Goal: Task Accomplishment & Management: Manage account settings

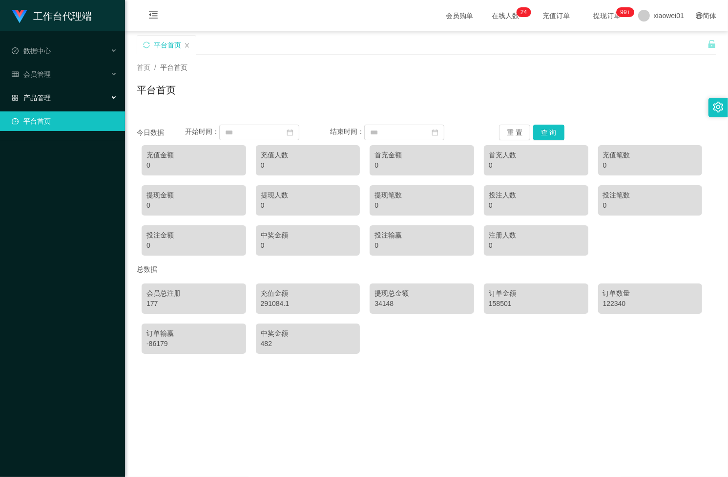
click at [43, 99] on span "产品管理" at bounding box center [31, 98] width 39 height 8
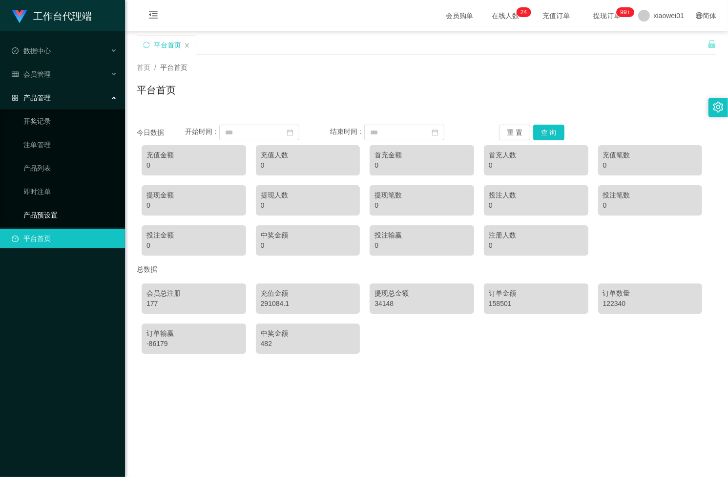
drag, startPoint x: 42, startPoint y: 213, endPoint x: 150, endPoint y: 202, distance: 108.6
click at [42, 213] on link "产品预设置" at bounding box center [70, 215] width 94 height 20
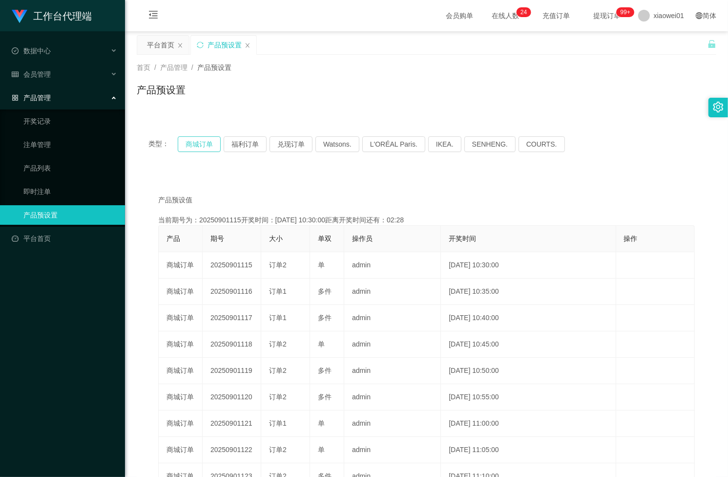
click at [201, 147] on button "商城订单" at bounding box center [199, 144] width 43 height 16
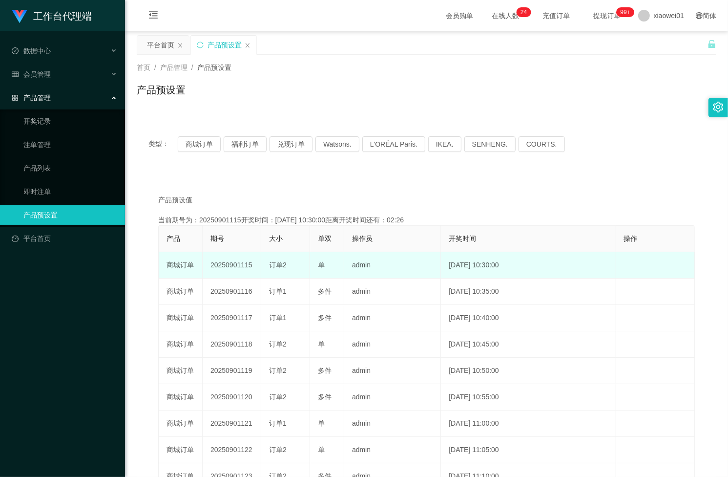
click at [236, 265] on td "20250901115" at bounding box center [232, 265] width 59 height 26
copy td "20250901115"
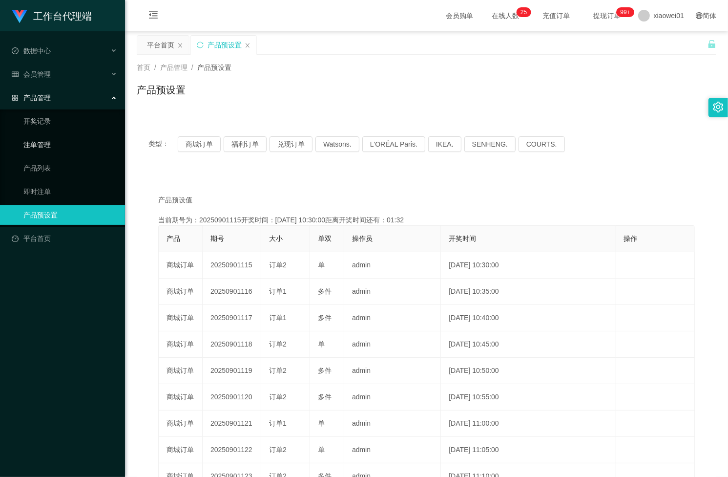
click at [43, 144] on link "注单管理" at bounding box center [70, 145] width 94 height 20
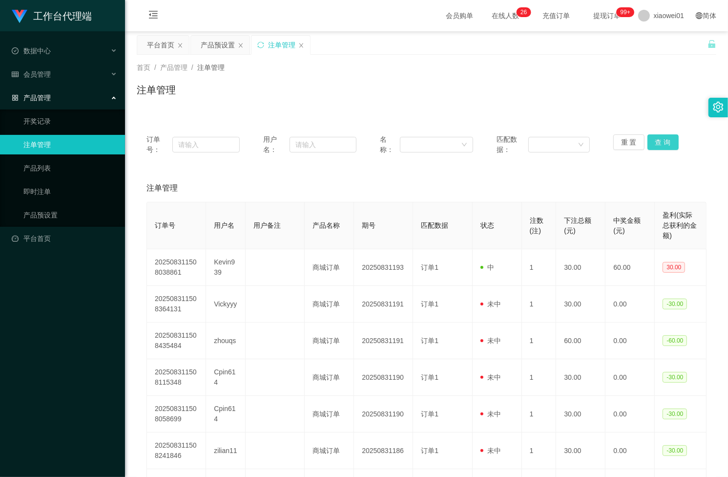
click at [667, 140] on button "查 询" at bounding box center [663, 142] width 31 height 16
click at [667, 140] on button "查 询" at bounding box center [669, 142] width 42 height 16
click at [656, 140] on button "查 询" at bounding box center [663, 142] width 31 height 16
click at [656, 140] on div "重 置 查 询" at bounding box center [659, 144] width 93 height 21
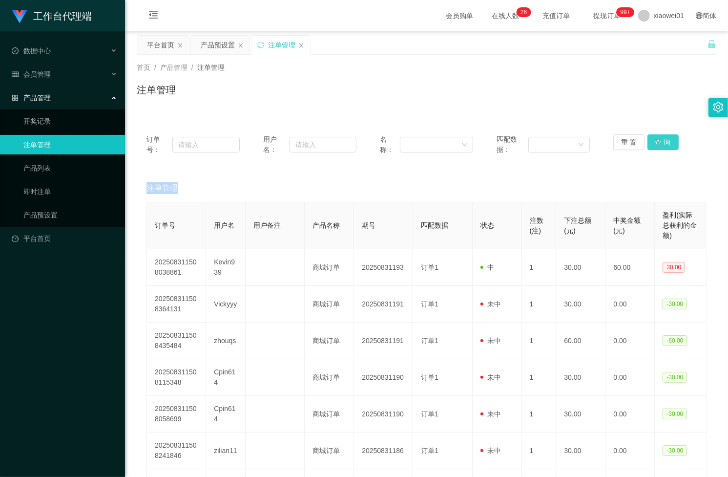
drag, startPoint x: 656, startPoint y: 140, endPoint x: 663, endPoint y: 128, distance: 14.2
click at [656, 140] on button "查 询" at bounding box center [663, 142] width 31 height 16
click at [658, 136] on button "查 询" at bounding box center [663, 142] width 31 height 16
click at [658, 136] on button "查 询" at bounding box center [669, 142] width 42 height 16
click at [658, 136] on div "重 置 查 询" at bounding box center [659, 144] width 93 height 21
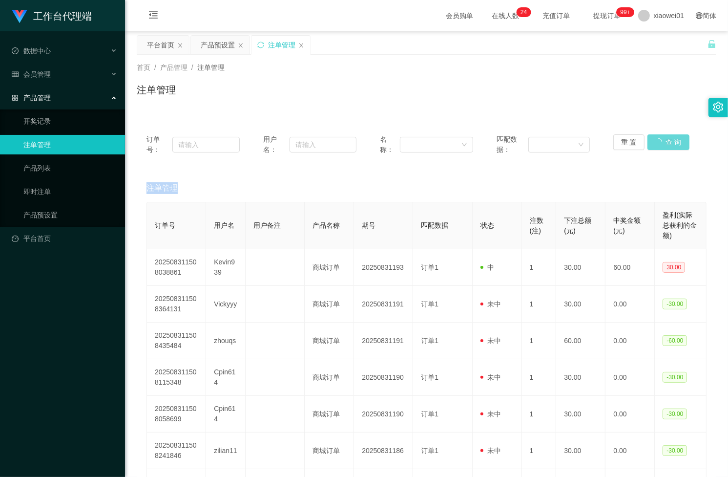
click at [658, 136] on div "重 置 查 询" at bounding box center [659, 144] width 93 height 21
click at [658, 136] on button "查 询" at bounding box center [663, 142] width 31 height 16
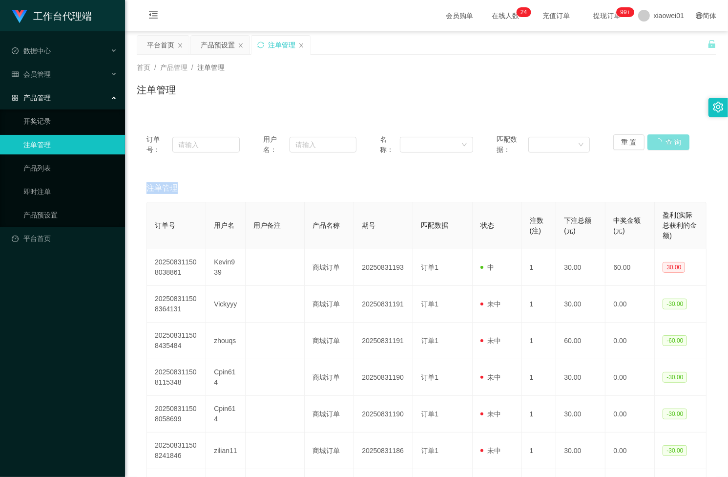
click at [658, 136] on div "重 置 查 询" at bounding box center [659, 144] width 93 height 21
click at [658, 136] on button "查 询" at bounding box center [663, 142] width 31 height 16
click at [658, 136] on div "重 置 查 询" at bounding box center [659, 144] width 93 height 21
click at [658, 136] on button "查 询" at bounding box center [663, 142] width 31 height 16
click at [658, 136] on div "重 置 查 询" at bounding box center [659, 144] width 93 height 21
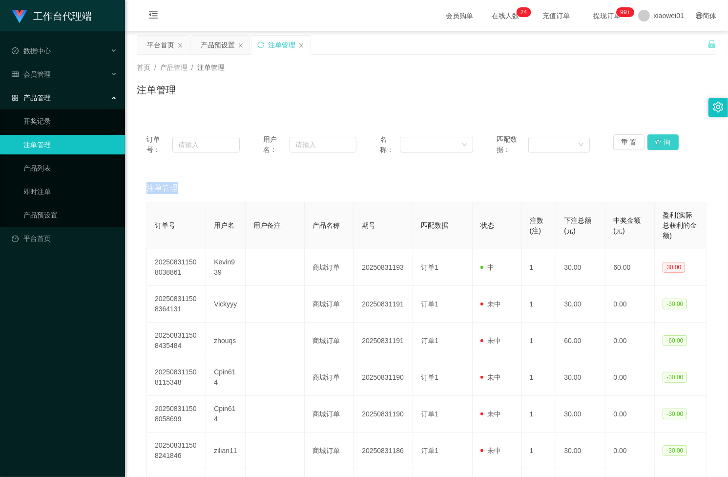
click at [658, 136] on button "查 询" at bounding box center [663, 142] width 31 height 16
click at [658, 136] on button "查 询" at bounding box center [669, 142] width 42 height 16
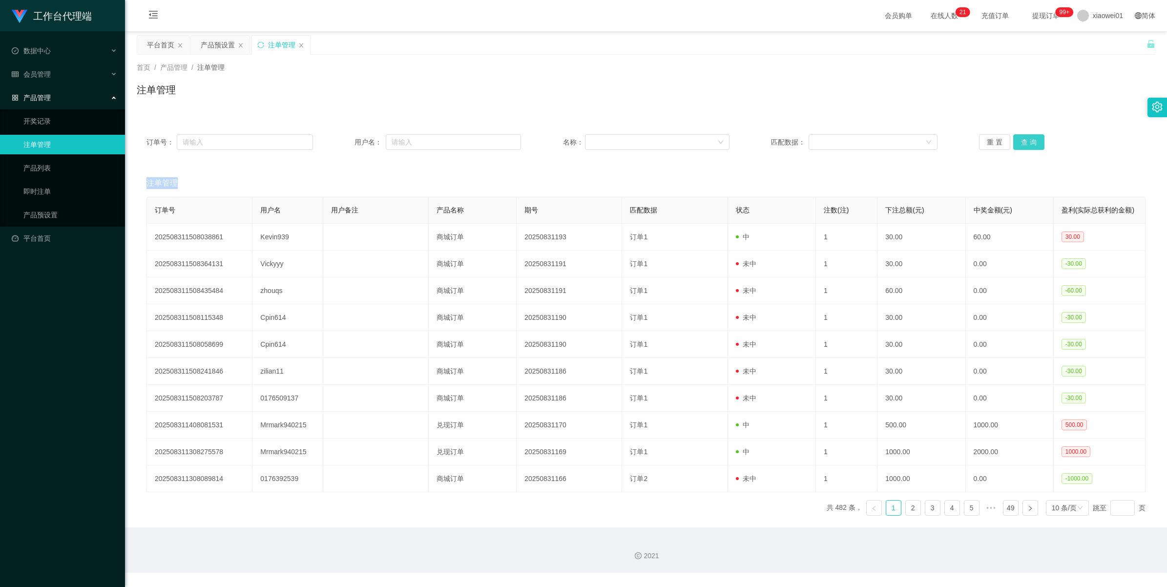
click at [728, 140] on button "查 询" at bounding box center [1028, 142] width 31 height 16
click at [220, 42] on div "产品预设置" at bounding box center [218, 45] width 34 height 19
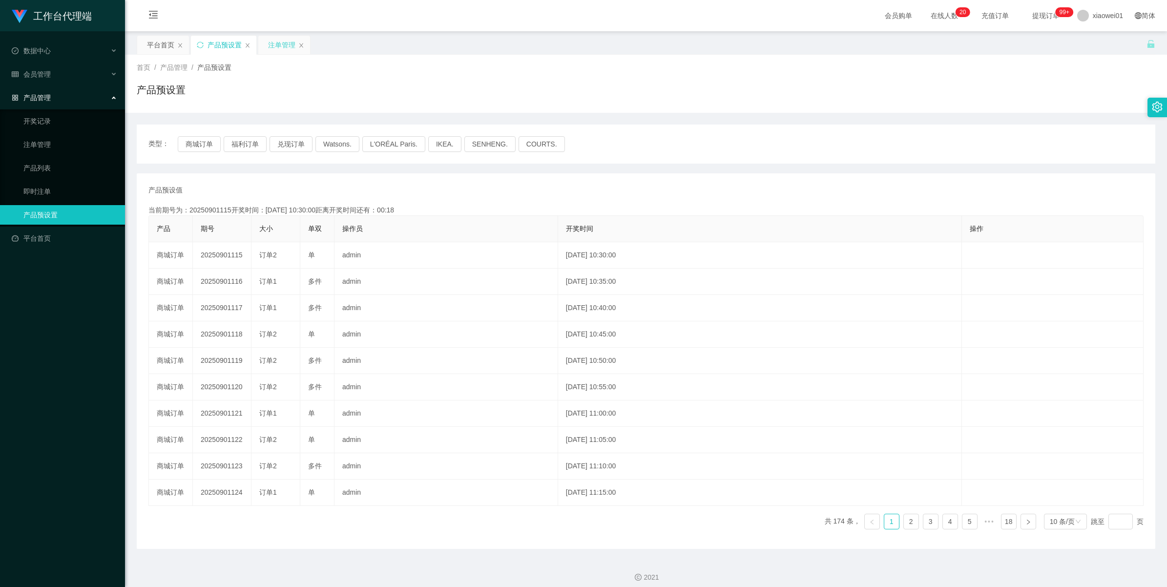
click at [274, 48] on div "注单管理" at bounding box center [281, 45] width 27 height 19
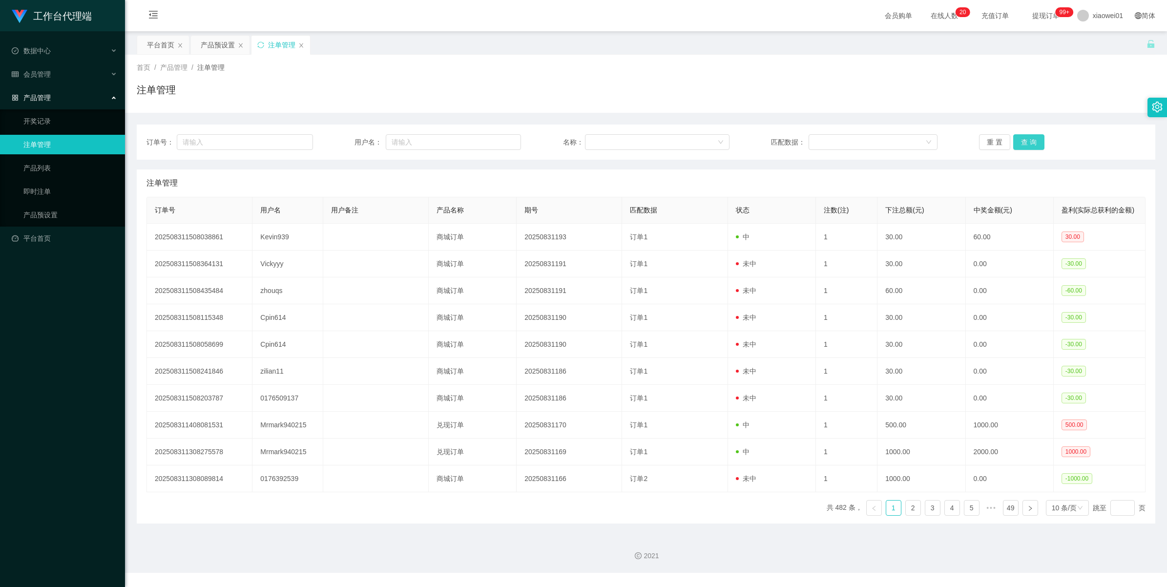
click at [1013, 143] on button "查 询" at bounding box center [1028, 142] width 31 height 16
click at [1017, 143] on button "查 询" at bounding box center [1028, 142] width 31 height 16
click at [1017, 143] on div "重 置 查 询" at bounding box center [1062, 142] width 167 height 16
drag, startPoint x: 1017, startPoint y: 143, endPoint x: 811, endPoint y: 54, distance: 223.8
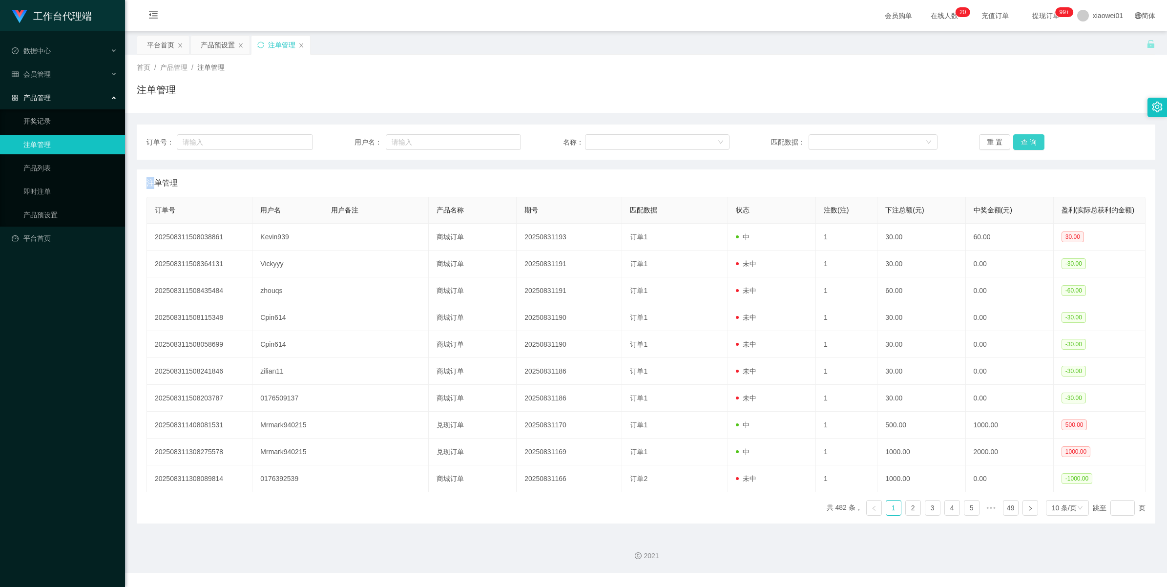
click at [1017, 143] on button "查 询" at bounding box center [1028, 142] width 31 height 16
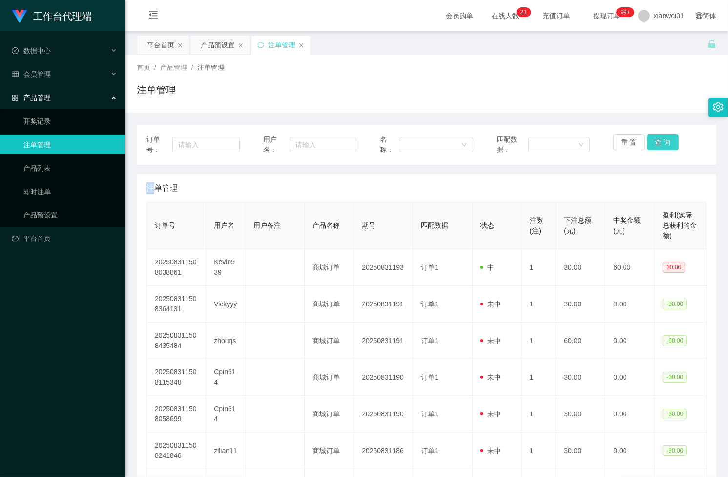
click at [655, 137] on button "查 询" at bounding box center [663, 142] width 31 height 16
click at [655, 137] on div "重 置 查 询" at bounding box center [659, 144] width 93 height 21
click at [662, 143] on button "查 询" at bounding box center [663, 142] width 31 height 16
click at [662, 143] on div "重 置 查 询" at bounding box center [659, 144] width 93 height 21
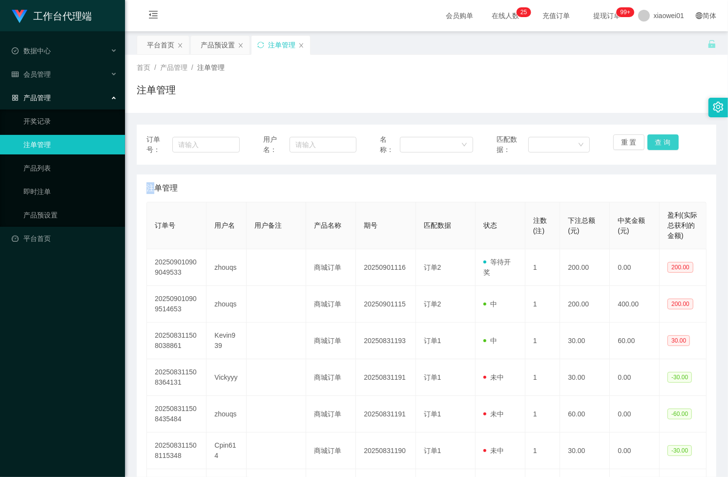
click at [662, 143] on button "查 询" at bounding box center [663, 142] width 31 height 16
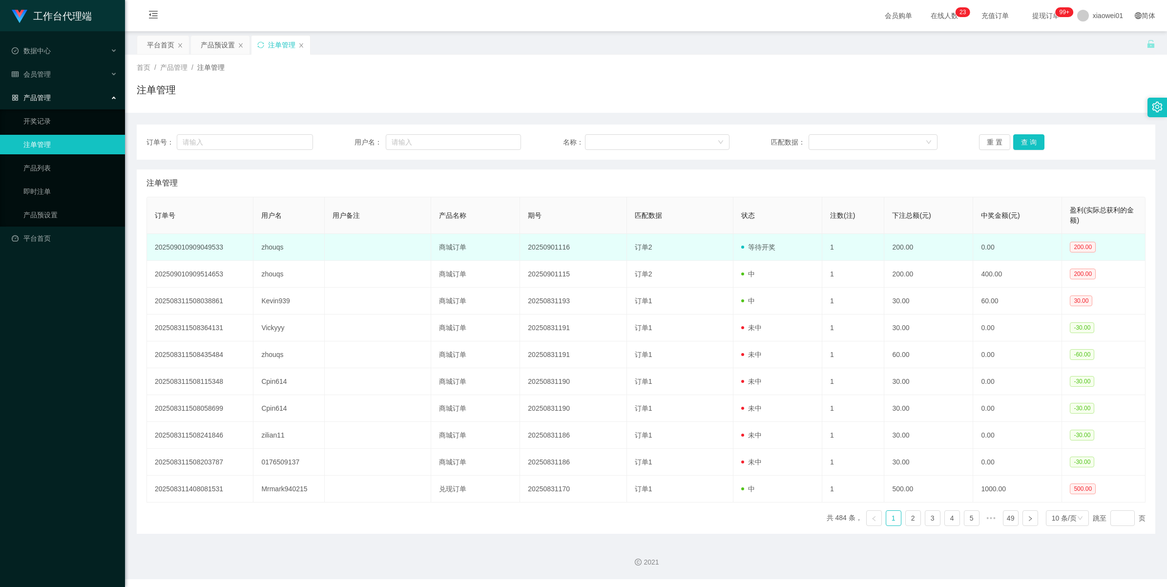
click at [274, 249] on td "zhouqs" at bounding box center [288, 247] width 71 height 27
copy td "zhouqs"
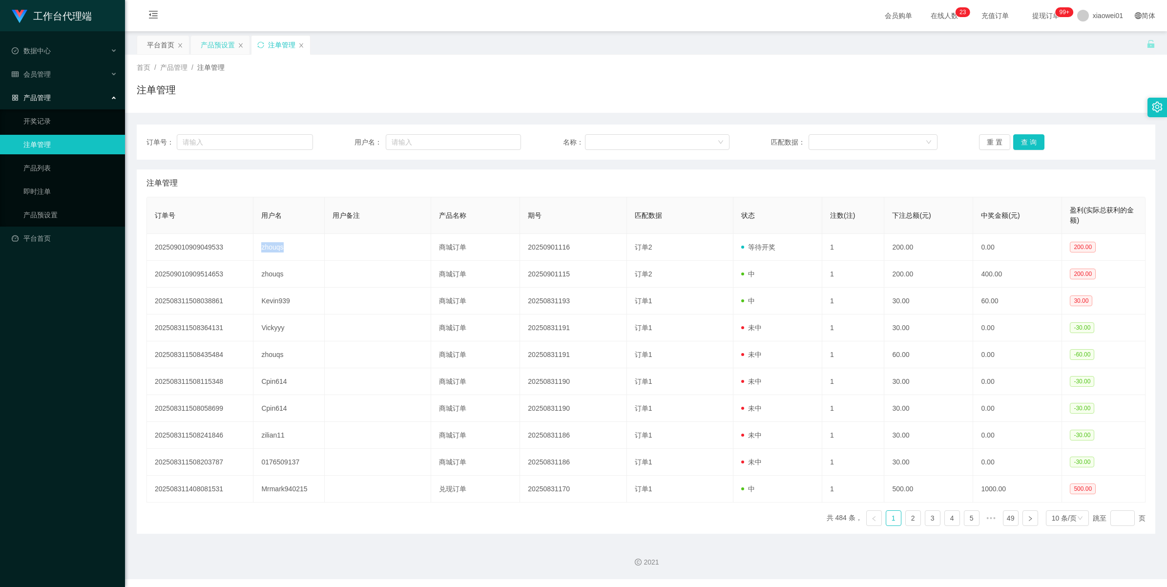
click at [211, 47] on div "产品预设置" at bounding box center [218, 45] width 34 height 19
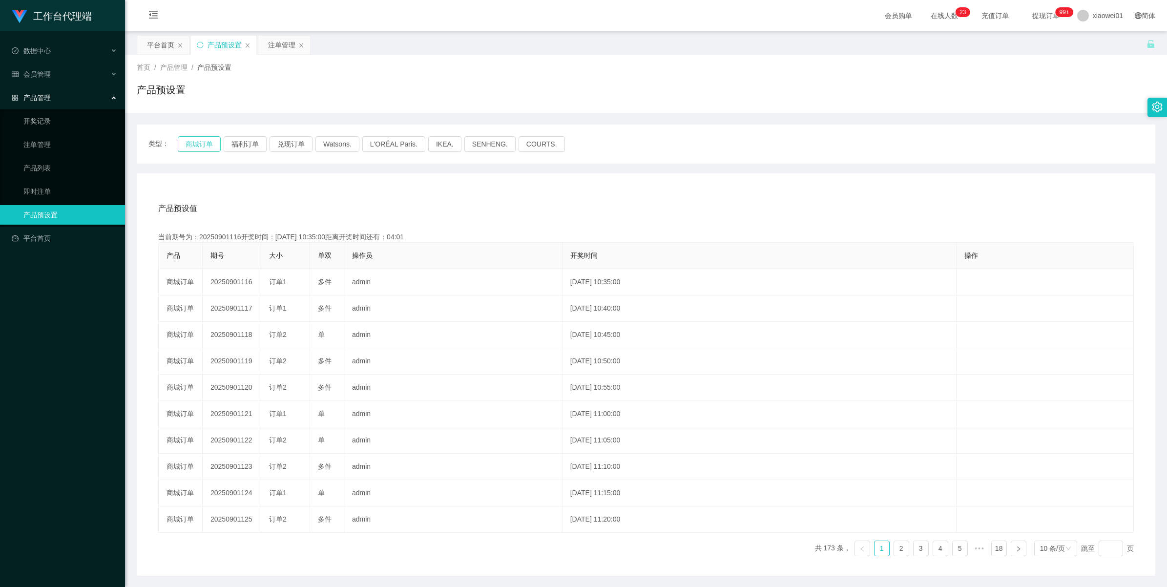
click at [200, 143] on button "商城订单" at bounding box center [199, 144] width 43 height 16
click at [44, 75] on span "会员管理" at bounding box center [31, 74] width 39 height 8
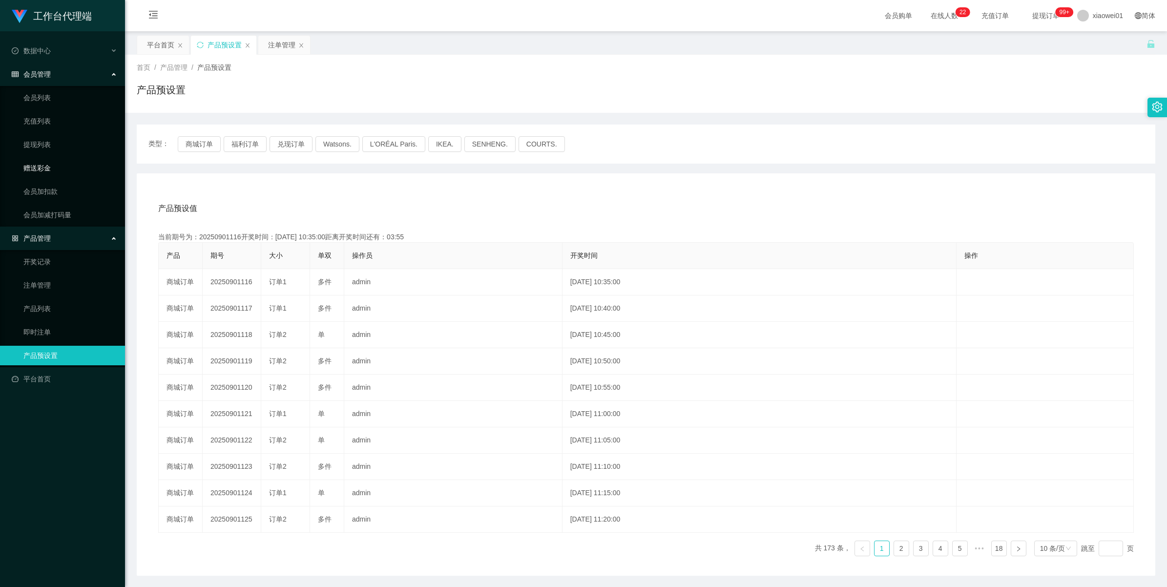
click at [42, 169] on link "赠送彩金" at bounding box center [70, 168] width 94 height 20
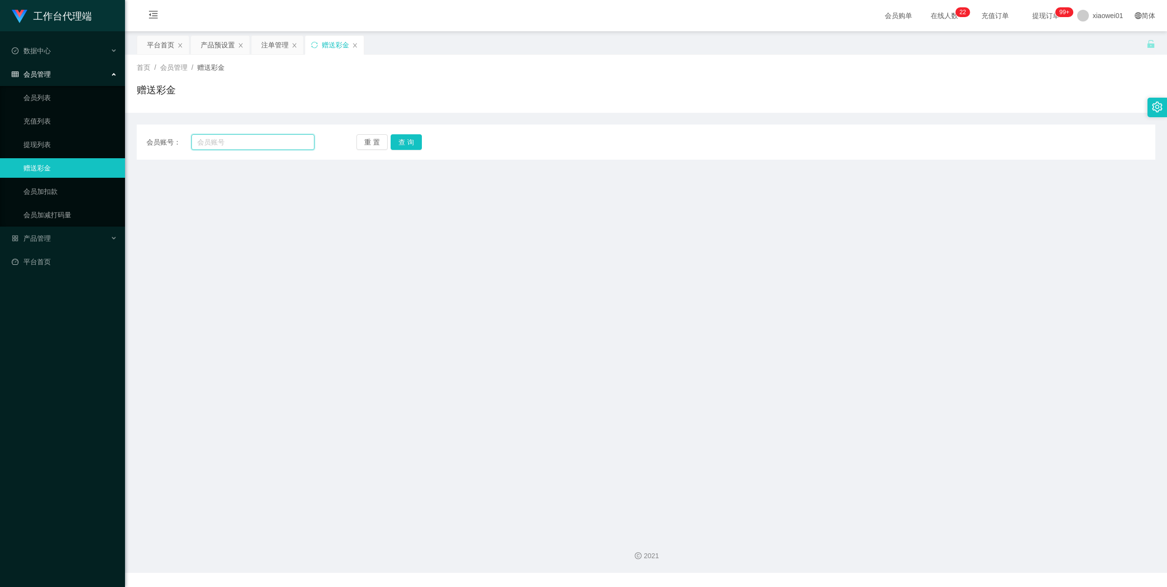
click at [260, 141] on input "text" at bounding box center [252, 142] width 123 height 16
paste input "zhouqs"
type input "zhouqs"
click at [408, 145] on button "查 询" at bounding box center [406, 142] width 31 height 16
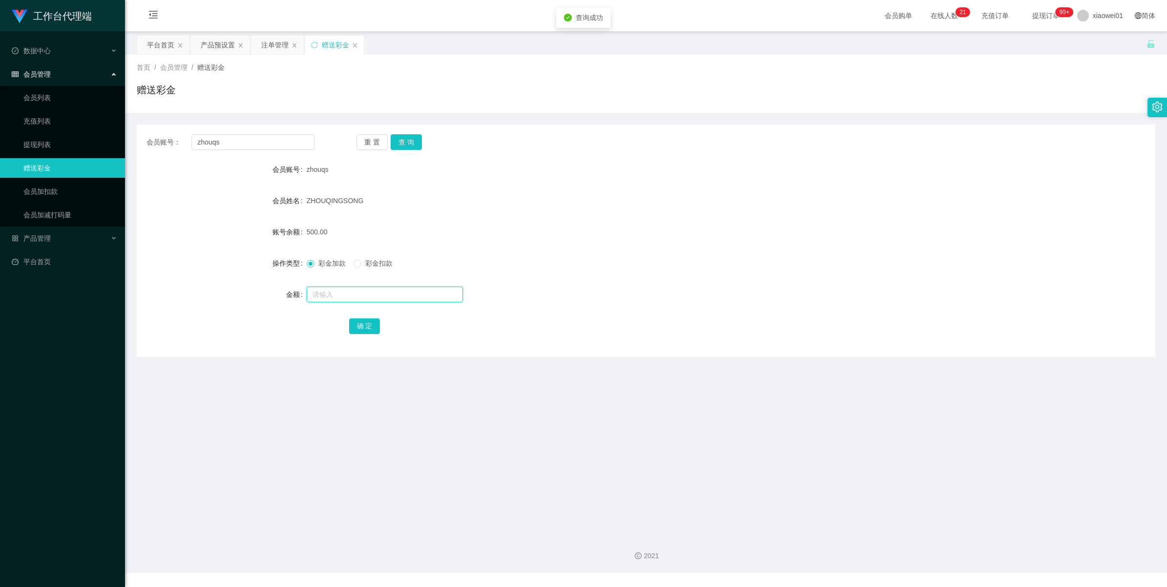
click at [343, 293] on input "text" at bounding box center [385, 295] width 156 height 16
type input "200"
click at [357, 324] on button "确 定" at bounding box center [364, 326] width 31 height 16
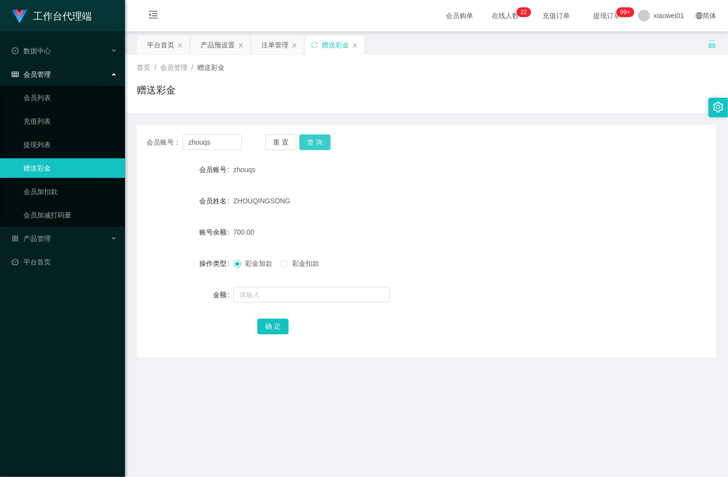
click at [316, 143] on button "查 询" at bounding box center [314, 142] width 31 height 16
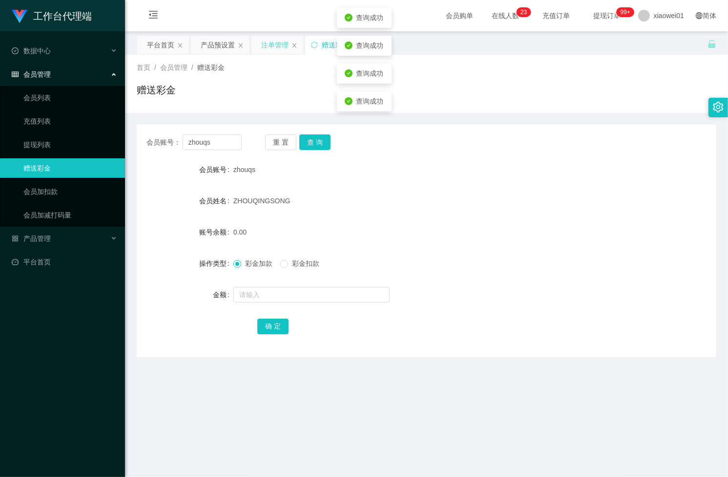
click at [272, 51] on div "注单管理" at bounding box center [274, 45] width 27 height 19
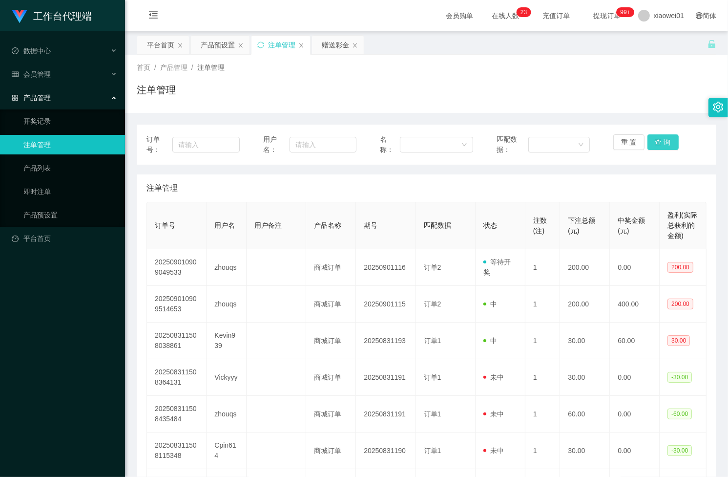
click at [655, 146] on button "查 询" at bounding box center [663, 142] width 31 height 16
click at [655, 146] on div "重 置 查 询" at bounding box center [659, 144] width 93 height 21
click at [655, 146] on button "查 询" at bounding box center [663, 142] width 31 height 16
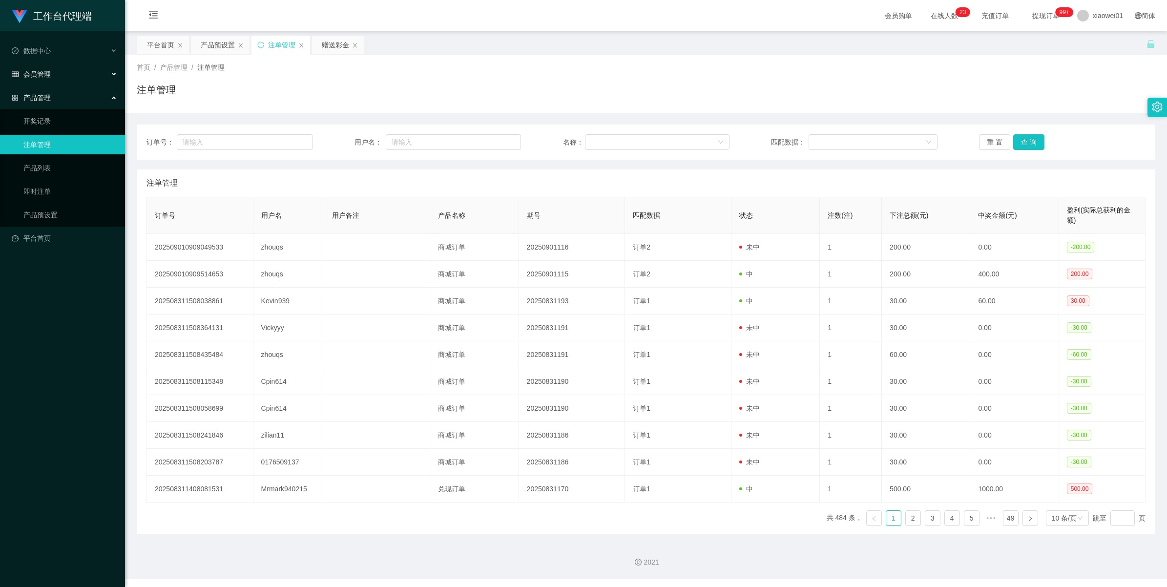
click at [35, 79] on div "会员管理" at bounding box center [62, 74] width 125 height 20
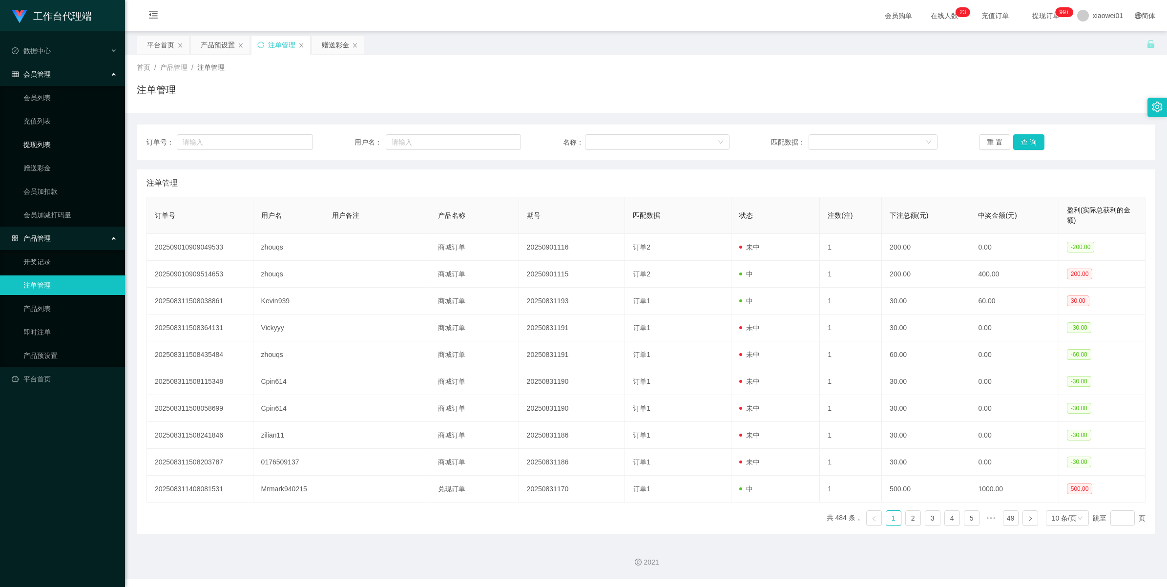
click at [36, 146] on link "提现列表" at bounding box center [70, 145] width 94 height 20
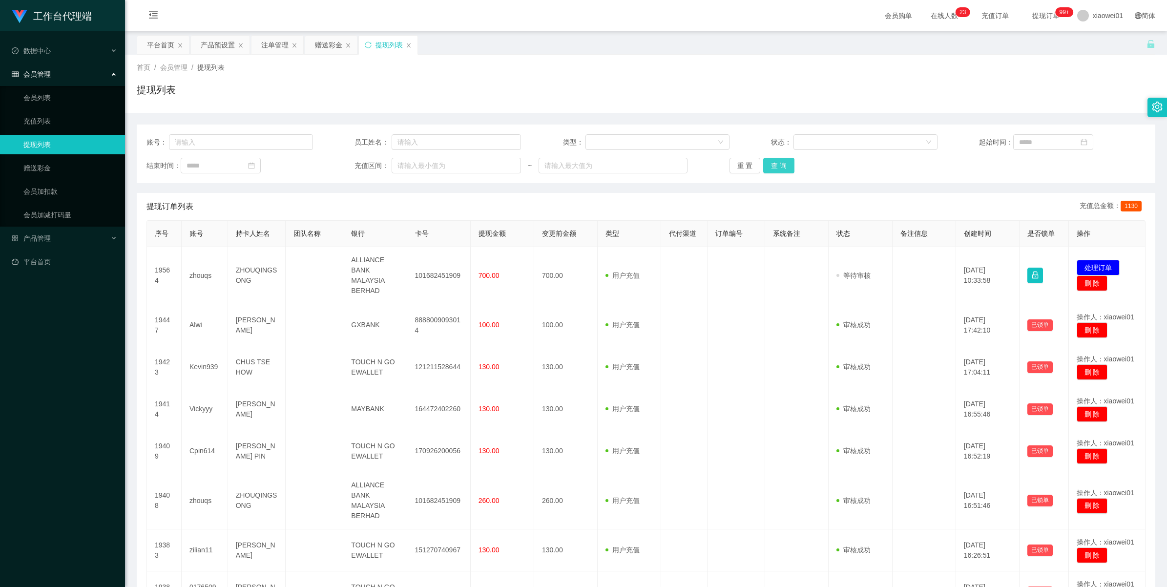
drag, startPoint x: 761, startPoint y: 162, endPoint x: 774, endPoint y: 166, distance: 13.8
click at [768, 166] on button "查 询" at bounding box center [778, 166] width 31 height 16
click at [774, 166] on button "查 询" at bounding box center [784, 166] width 42 height 16
click at [774, 166] on div "重 置 查 询" at bounding box center [813, 166] width 167 height 16
click at [774, 166] on button "查 询" at bounding box center [778, 166] width 31 height 16
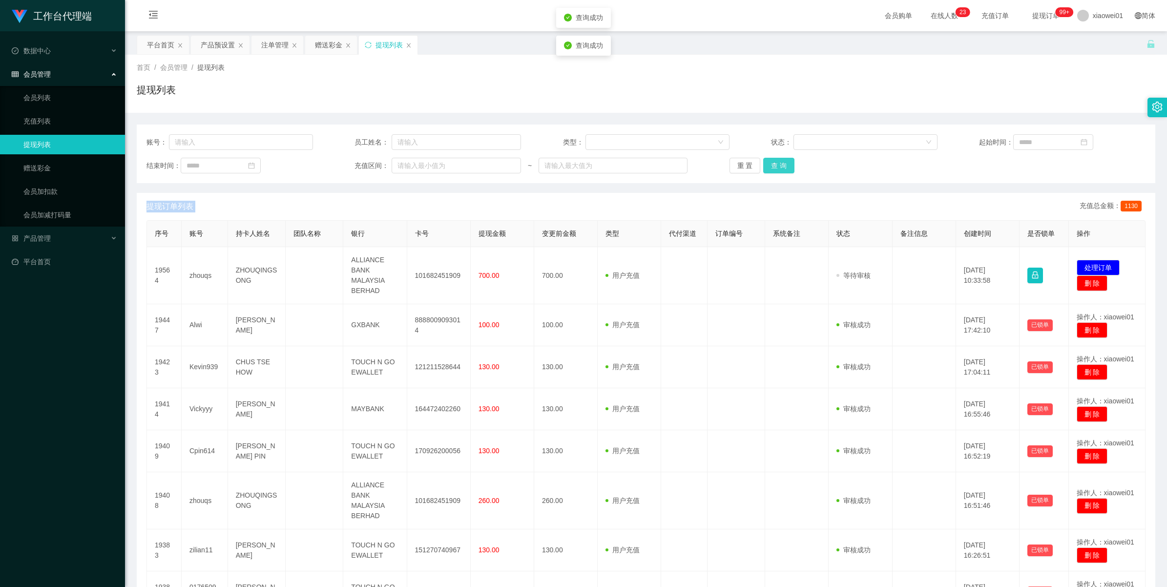
click at [774, 166] on div "重 置 查 询" at bounding box center [813, 166] width 167 height 16
click at [774, 166] on button "查 询" at bounding box center [778, 166] width 31 height 16
click at [774, 166] on div "重 置 查 询" at bounding box center [813, 166] width 167 height 16
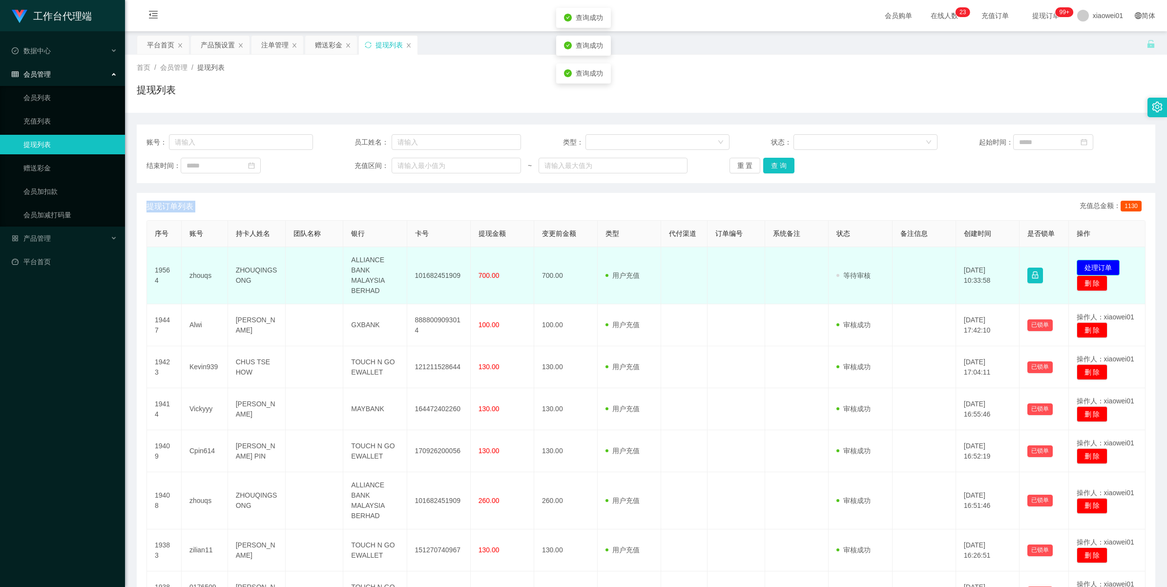
click at [1091, 270] on button "处理订单" at bounding box center [1098, 268] width 43 height 16
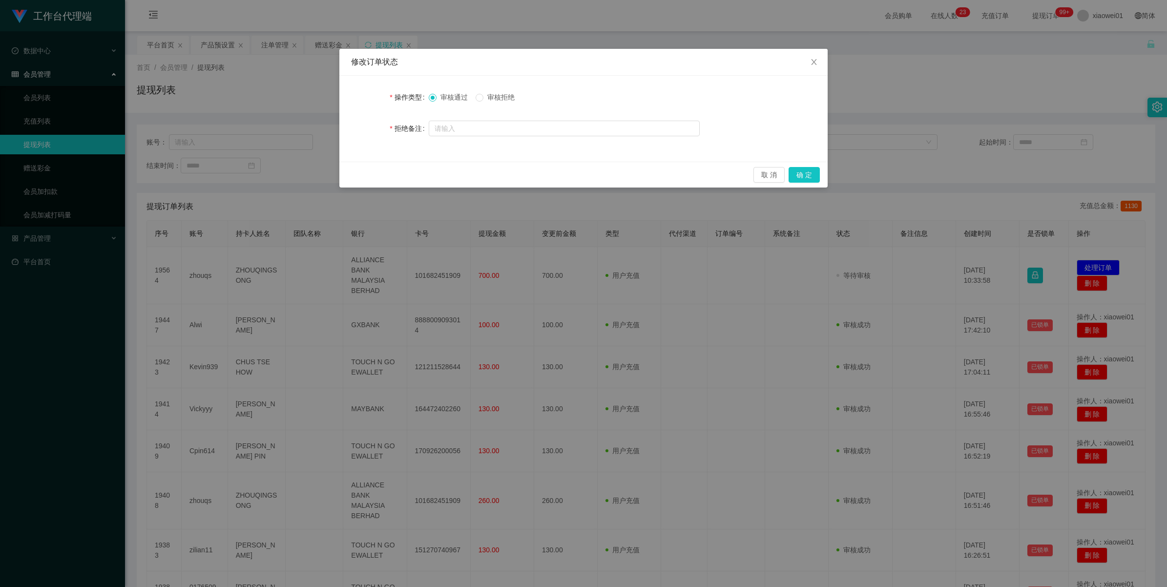
click at [497, 99] on span "审核拒绝" at bounding box center [501, 97] width 35 height 8
click at [471, 127] on input "text" at bounding box center [564, 129] width 271 height 16
type input "s"
drag, startPoint x: 803, startPoint y: 170, endPoint x: 574, endPoint y: 145, distance: 230.9
click at [574, 145] on div "修改订单状态 操作类型 审核通过 审核拒绝 拒绝备注 取 消 确 定" at bounding box center [583, 118] width 488 height 139
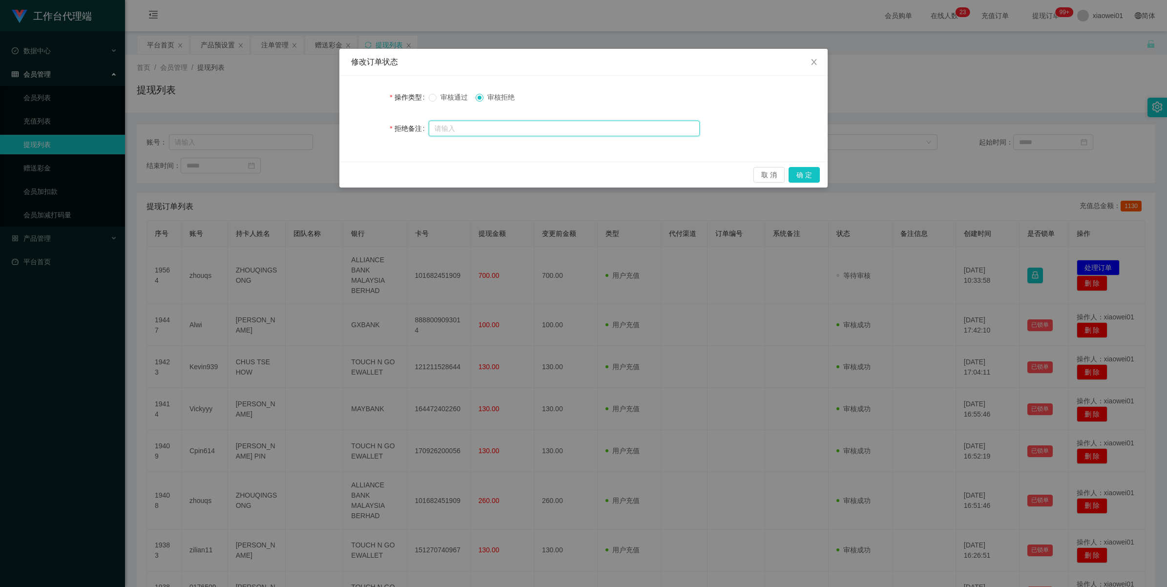
click at [521, 126] on input "text" at bounding box center [564, 129] width 271 height 16
type input "群内数据未达成请勿提交回款"
click at [795, 171] on button "确 定" at bounding box center [804, 175] width 31 height 16
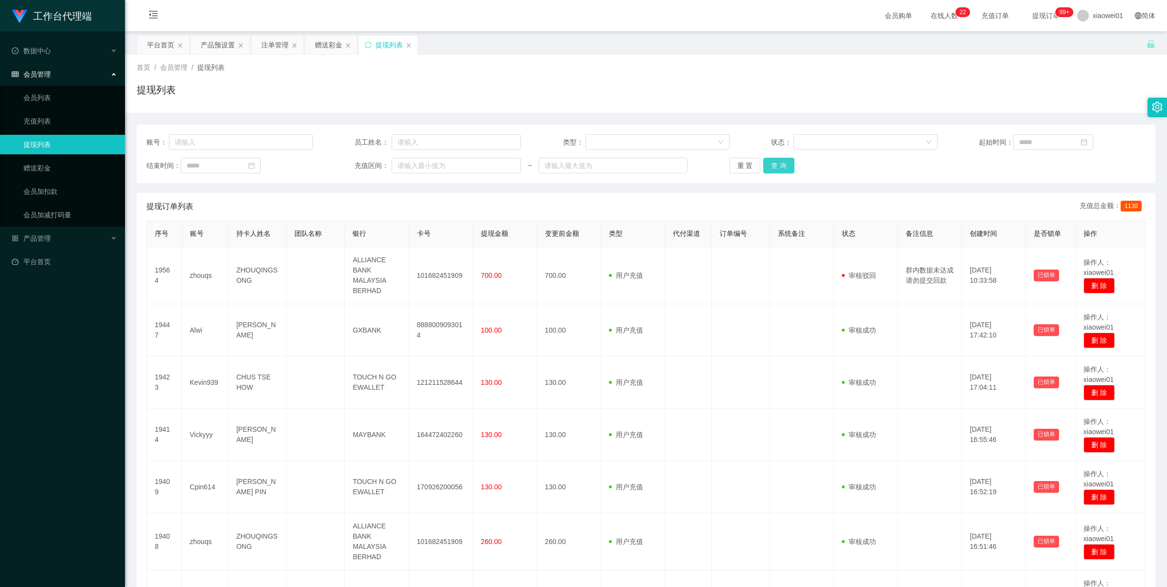
click at [769, 164] on button "查 询" at bounding box center [778, 166] width 31 height 16
click at [769, 164] on div "重 置 查 询" at bounding box center [813, 166] width 167 height 16
click at [769, 164] on button "查 询" at bounding box center [778, 166] width 31 height 16
click at [769, 164] on div "重 置 查 询" at bounding box center [813, 166] width 167 height 16
click at [769, 164] on button "查 询" at bounding box center [778, 166] width 31 height 16
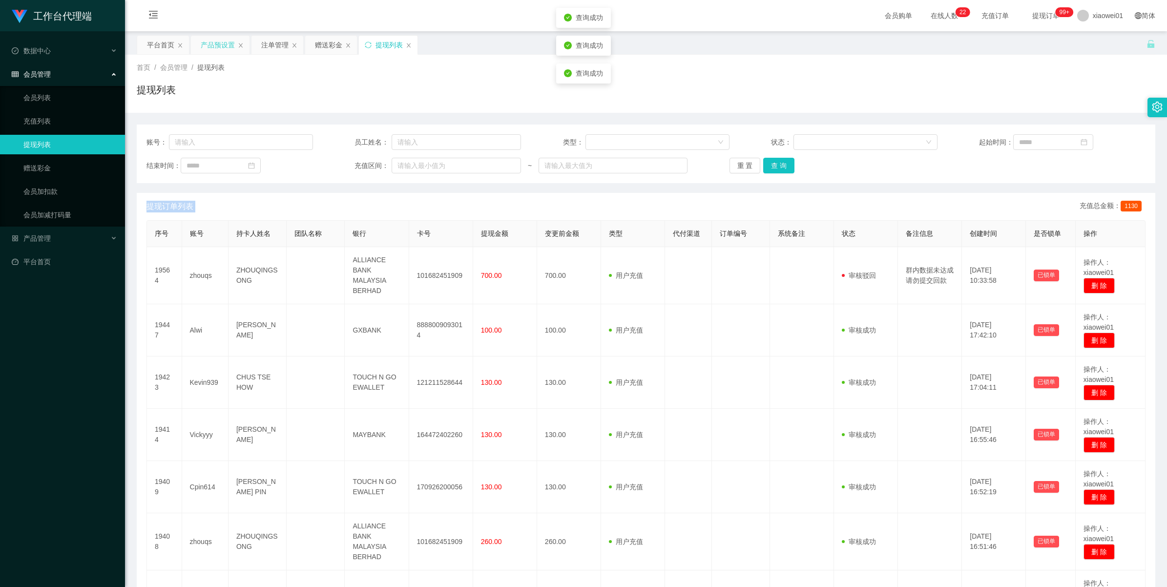
click at [228, 42] on div "产品预设置" at bounding box center [218, 45] width 34 height 19
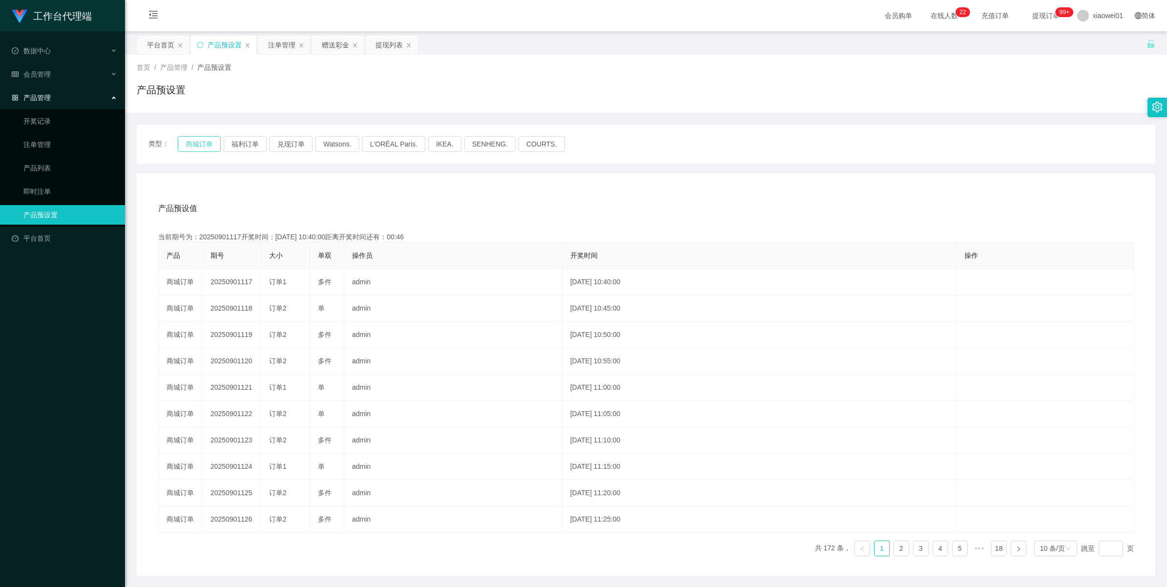
click at [199, 140] on button "商城订单" at bounding box center [199, 144] width 43 height 16
click at [221, 45] on div "产品预设置" at bounding box center [225, 45] width 34 height 19
click at [288, 52] on div "注单管理" at bounding box center [281, 45] width 27 height 19
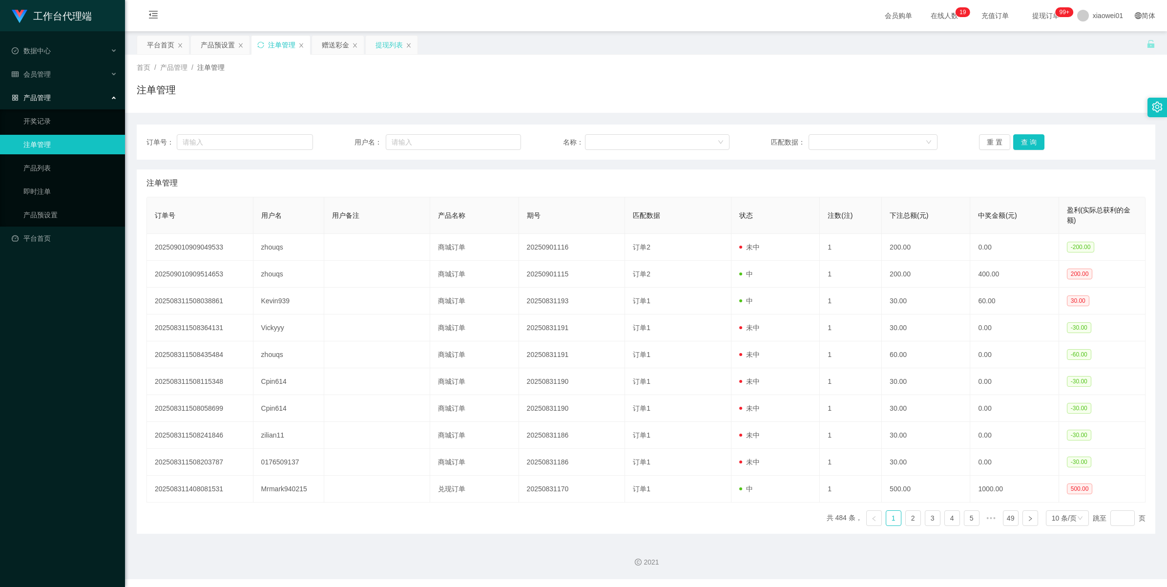
click at [384, 52] on div "提现列表" at bounding box center [389, 45] width 27 height 19
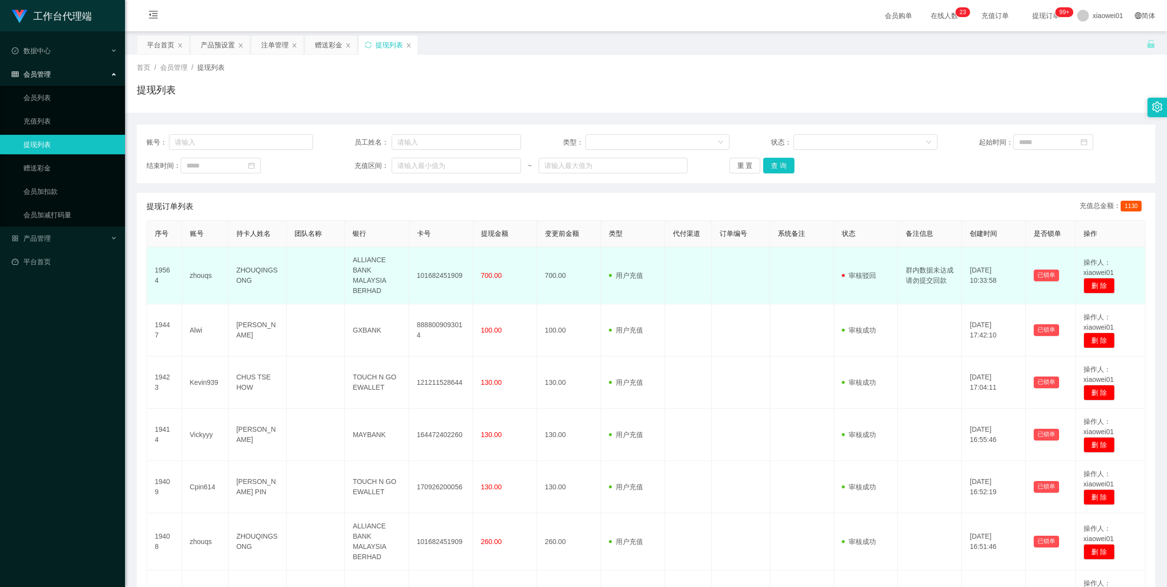
click at [197, 272] on td "zhouqs" at bounding box center [205, 275] width 46 height 57
copy td "zhouqs"
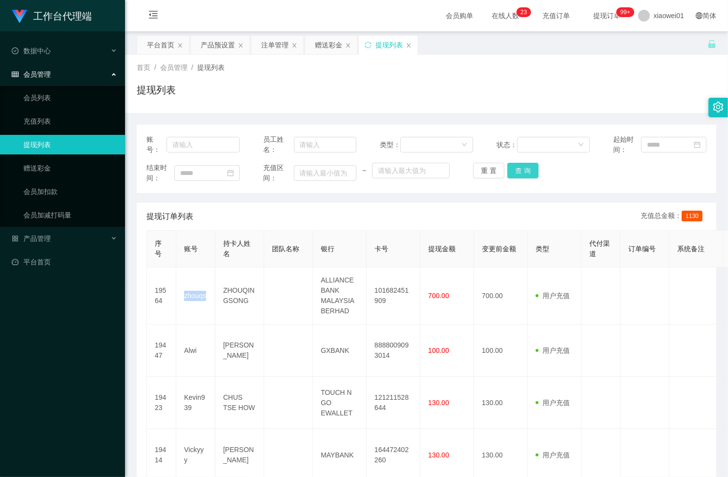
click at [519, 168] on button "查 询" at bounding box center [522, 171] width 31 height 16
click at [519, 168] on div "重 置 查 询" at bounding box center [519, 171] width 93 height 16
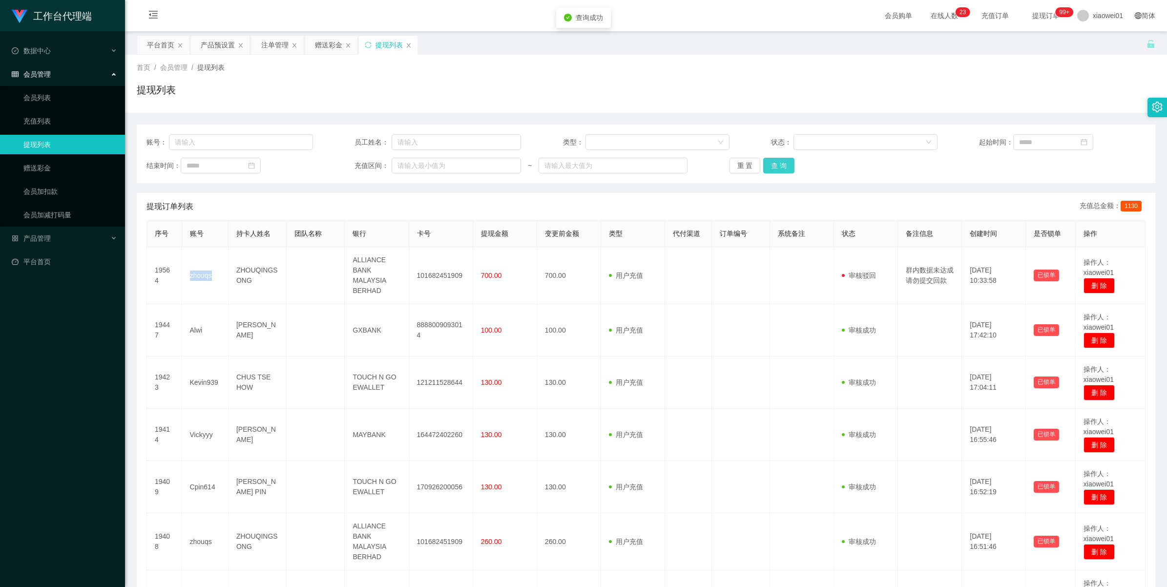
click at [785, 168] on button "查 询" at bounding box center [778, 166] width 31 height 16
click at [785, 168] on div "重 置 查 询" at bounding box center [813, 166] width 167 height 16
click at [785, 168] on button "查 询" at bounding box center [778, 166] width 31 height 16
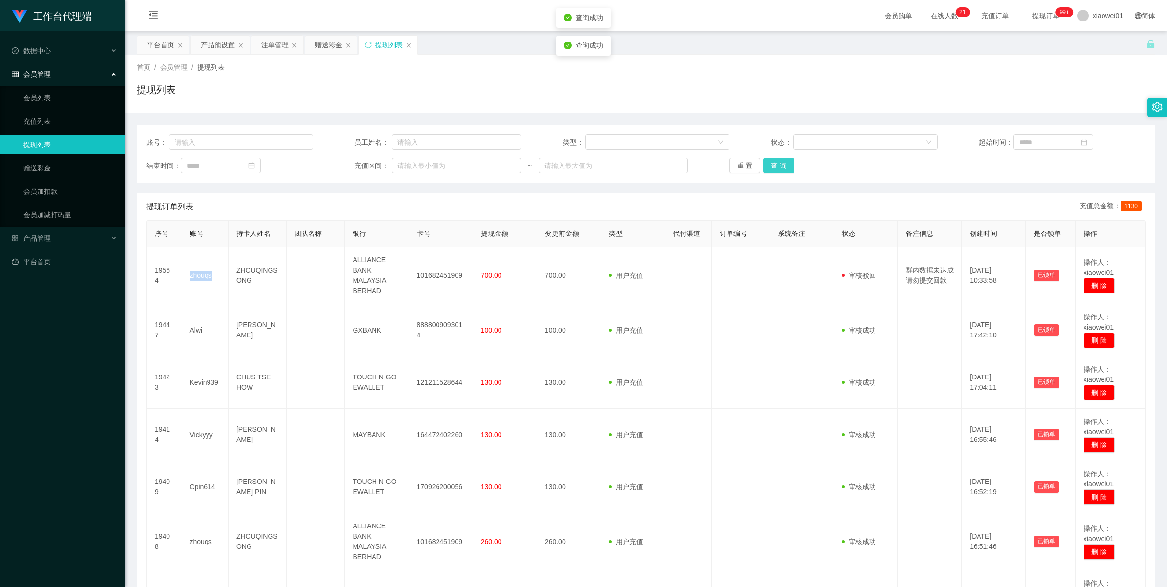
click at [785, 168] on button "查 询" at bounding box center [778, 166] width 31 height 16
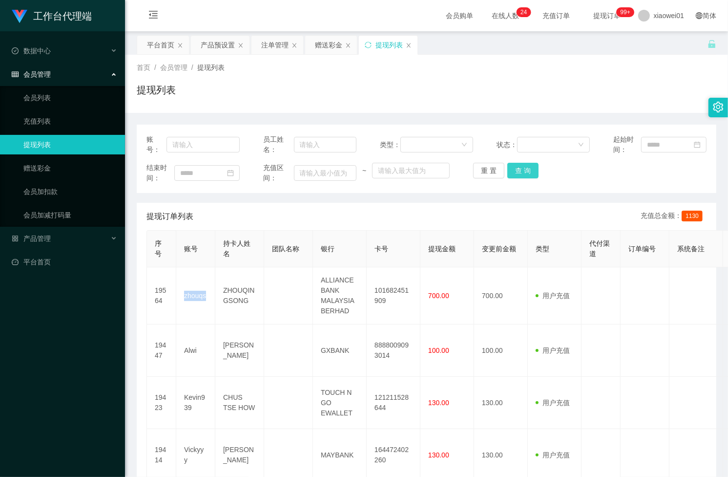
click at [523, 169] on button "查 询" at bounding box center [522, 171] width 31 height 16
click at [523, 169] on div "重 置 查 询" at bounding box center [519, 171] width 93 height 16
click at [523, 169] on button "查 询" at bounding box center [522, 171] width 31 height 16
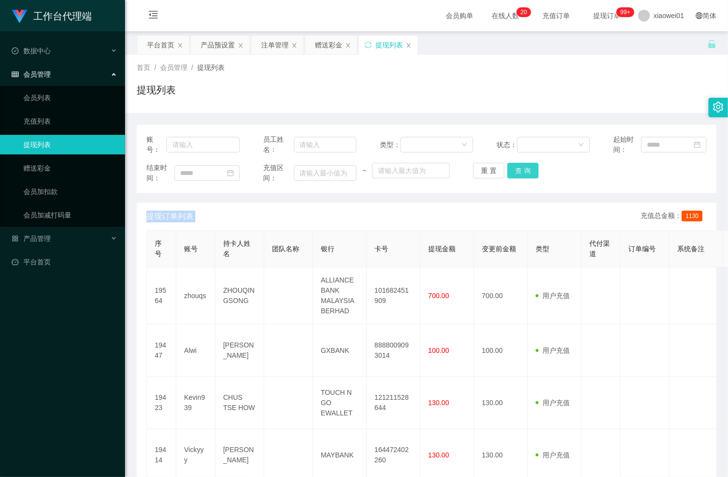
click at [516, 173] on button "查 询" at bounding box center [522, 171] width 31 height 16
click at [516, 173] on div "重 置 查 询" at bounding box center [519, 171] width 93 height 16
click at [516, 173] on button "查 询" at bounding box center [522, 171] width 31 height 16
click at [516, 173] on div "重 置 查 询" at bounding box center [519, 171] width 93 height 16
click at [516, 173] on button "查 询" at bounding box center [522, 171] width 31 height 16
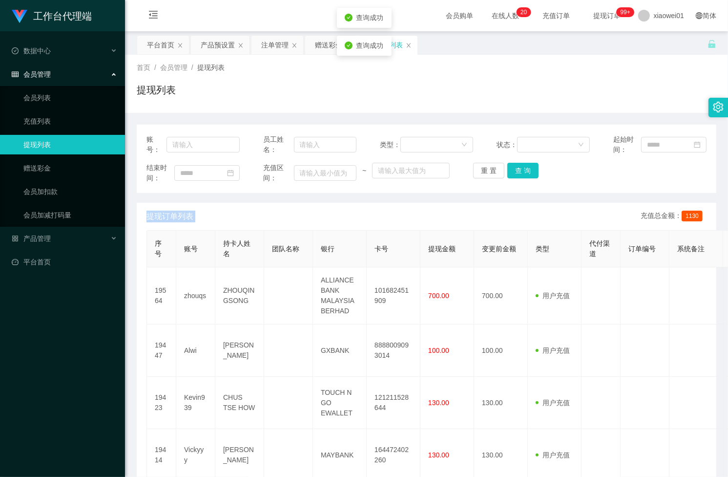
click at [516, 173] on div "重 置 查 询" at bounding box center [519, 171] width 93 height 16
click at [527, 171] on button "查 询" at bounding box center [522, 171] width 31 height 16
click at [527, 171] on div "重 置 查 询" at bounding box center [519, 171] width 93 height 16
click at [220, 48] on div "产品预设置" at bounding box center [218, 45] width 34 height 19
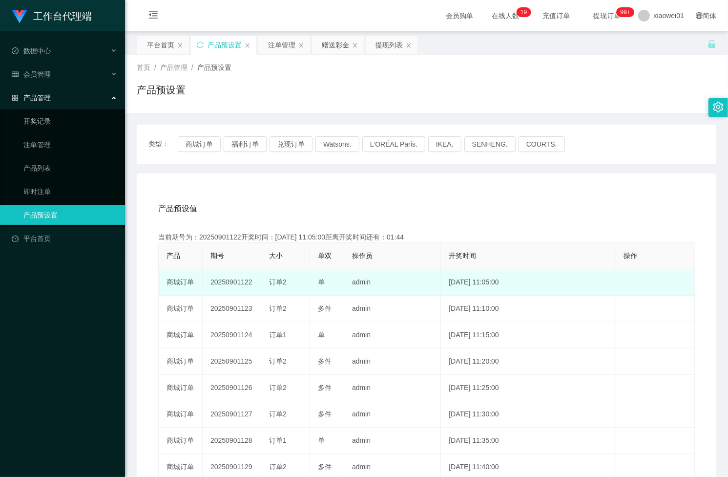
click at [221, 281] on td "20250901122" at bounding box center [232, 282] width 59 height 26
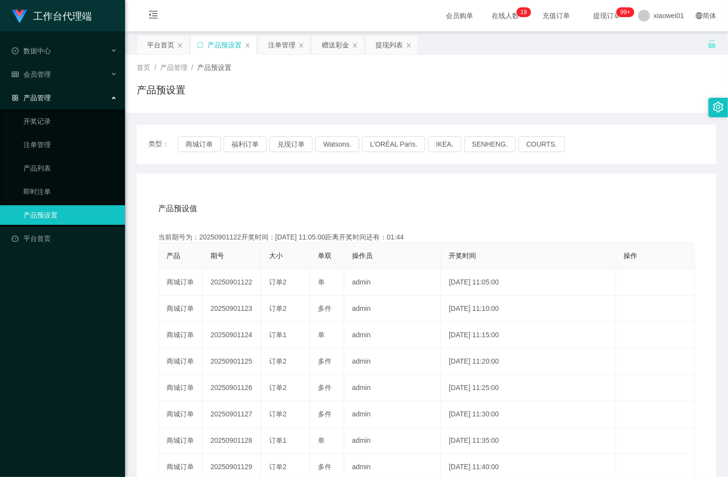
copy td "20250901122"
